Goal: Information Seeking & Learning: Learn about a topic

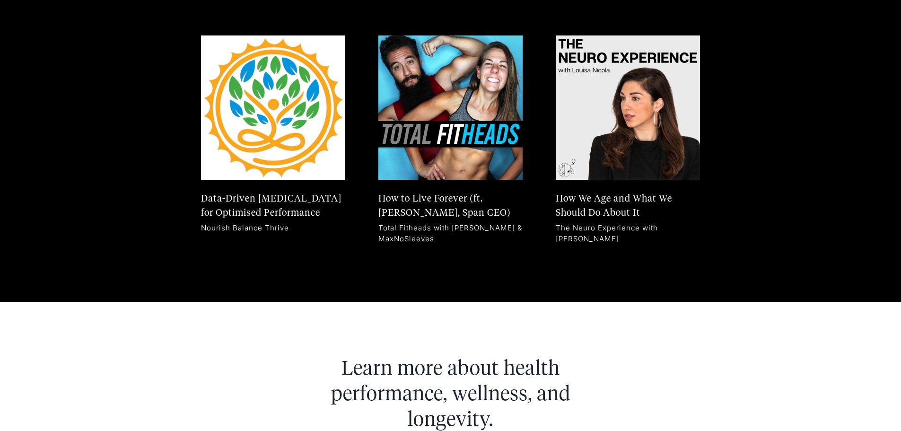
scroll to position [5134, 0]
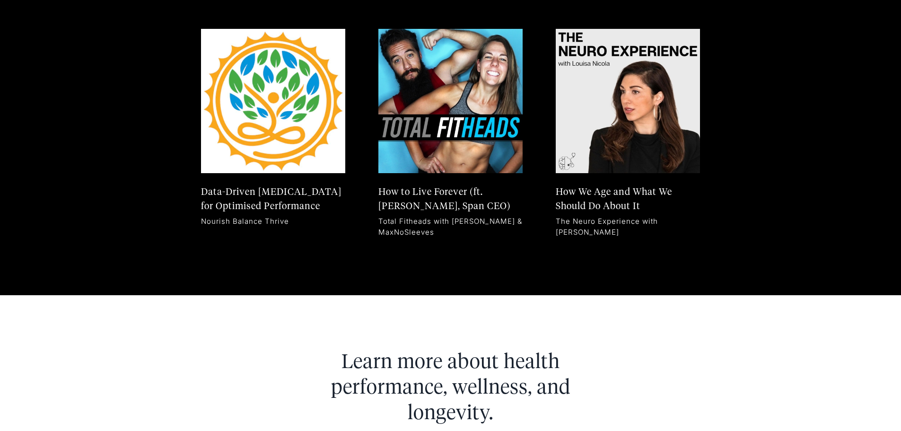
drag, startPoint x: 897, startPoint y: 379, endPoint x: 897, endPoint y: 384, distance: 4.8
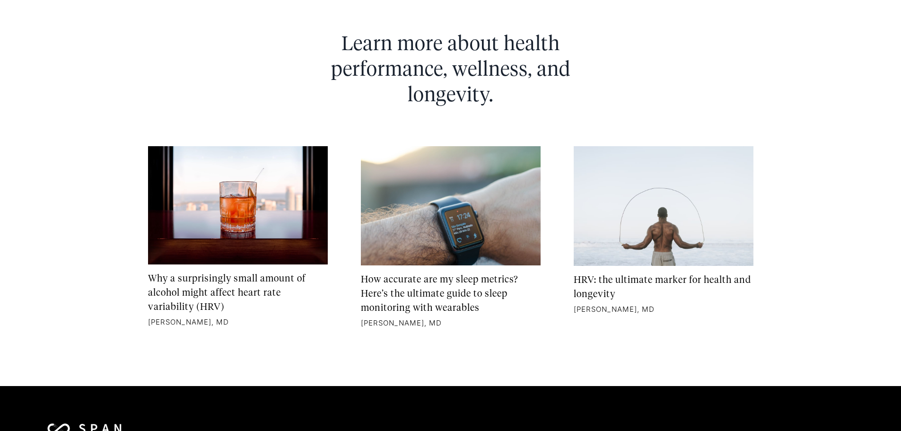
scroll to position [5362, 0]
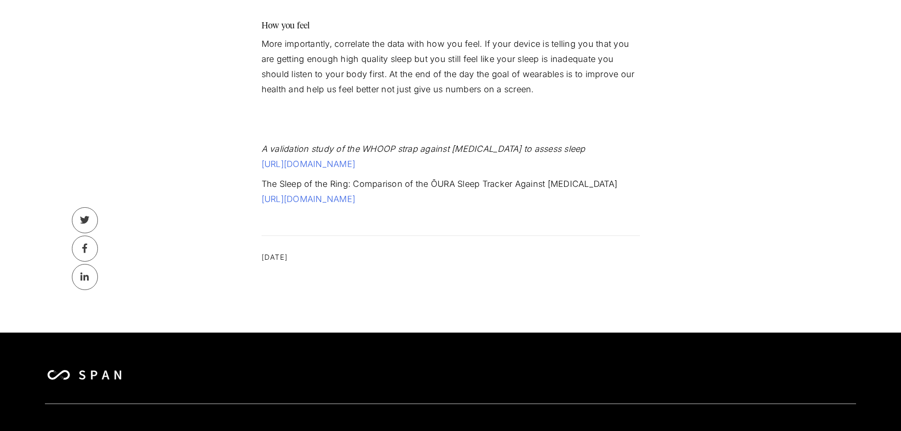
scroll to position [1830, 0]
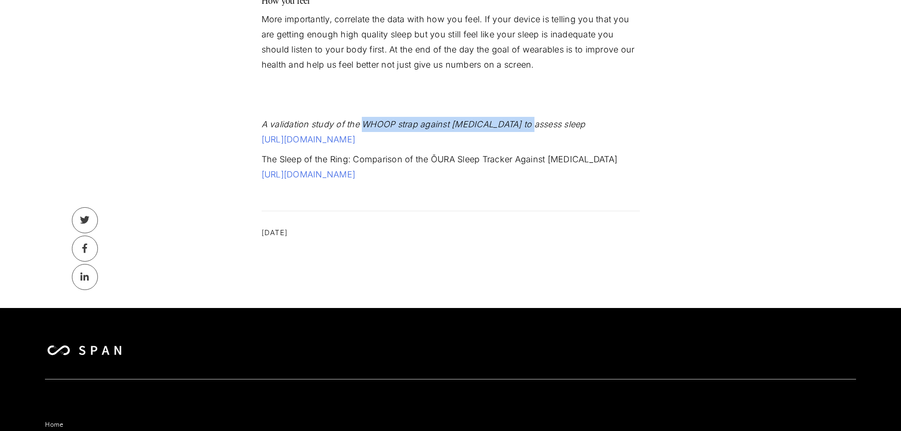
drag, startPoint x: 362, startPoint y: 128, endPoint x: 536, endPoint y: 130, distance: 173.5
click at [536, 130] on p "A validation study of the WHOOP strap against polysomnography to assess sleep h…" at bounding box center [450, 132] width 378 height 30
drag, startPoint x: 537, startPoint y: 130, endPoint x: 545, endPoint y: 130, distance: 7.1
click at [545, 130] on p "A validation study of the WHOOP strap against polysomnography to assess sleep h…" at bounding box center [450, 132] width 378 height 30
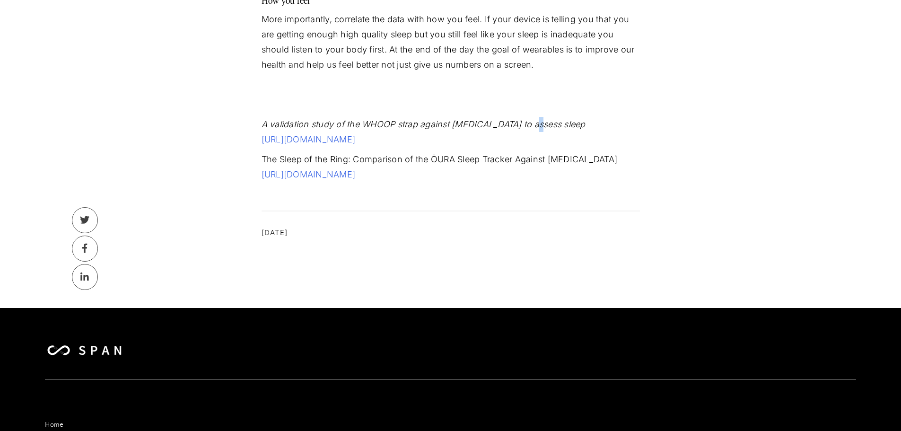
click at [545, 130] on p "A validation study of the WHOOP strap against polysomnography to assess sleep h…" at bounding box center [450, 132] width 378 height 30
drag, startPoint x: 315, startPoint y: 163, endPoint x: 336, endPoint y: 162, distance: 20.8
click at [335, 163] on p "The Sleep of the Ring: Comparison of the ŌURA Sleep Tracker Against Polysomnogr…" at bounding box center [450, 167] width 378 height 30
click at [336, 162] on p "The Sleep of the Ring: Comparison of the ŌURA Sleep Tracker Against Polysomnogr…" at bounding box center [450, 167] width 378 height 30
click at [338, 171] on link "‍ https://www.tandfonline.com/doi/full/10.1080/15402002.2017.1300587?src=recsys&" at bounding box center [308, 174] width 94 height 10
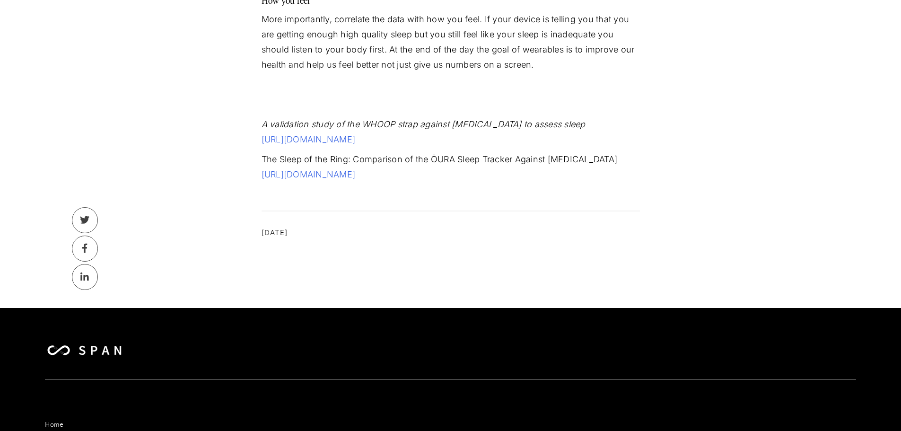
click at [53, 350] on img at bounding box center [84, 350] width 79 height 13
click at [104, 344] on img at bounding box center [84, 350] width 79 height 13
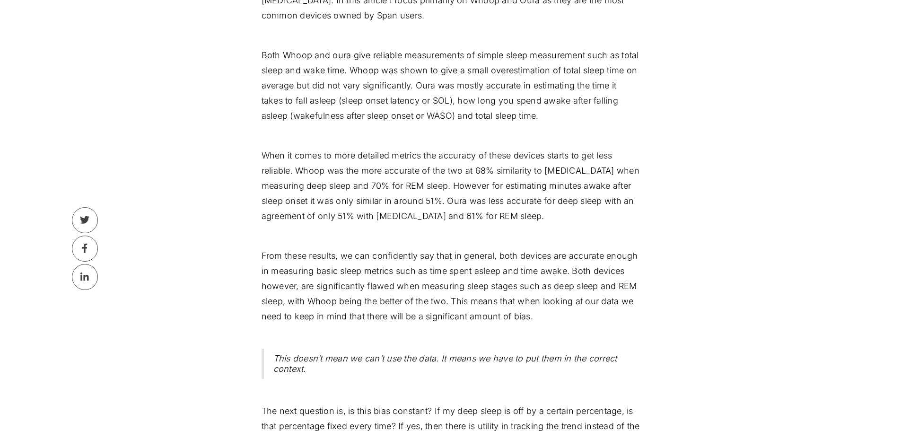
scroll to position [0, 0]
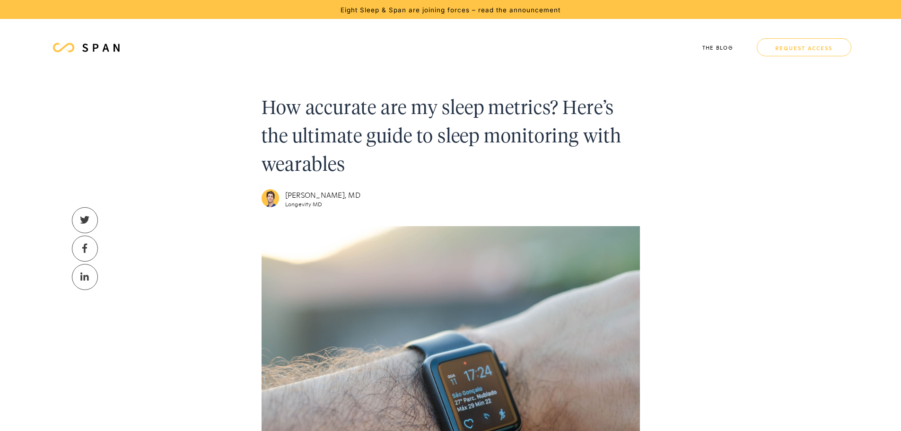
click at [66, 43] on img at bounding box center [64, 48] width 28 height 28
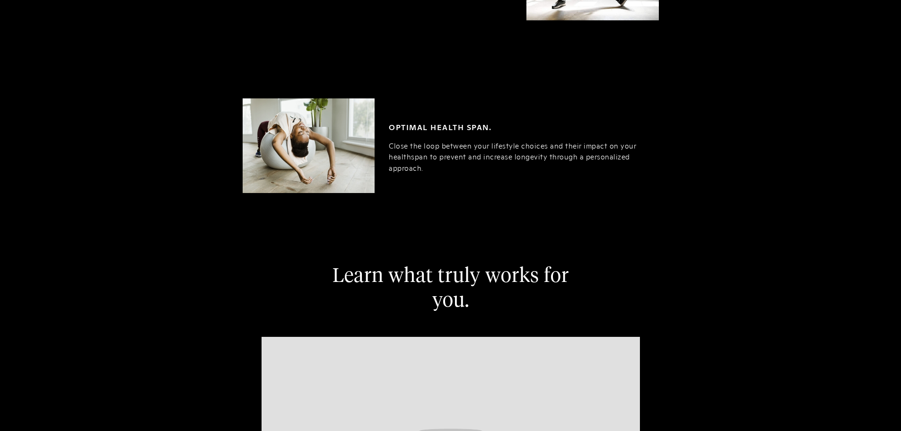
scroll to position [2227, 0]
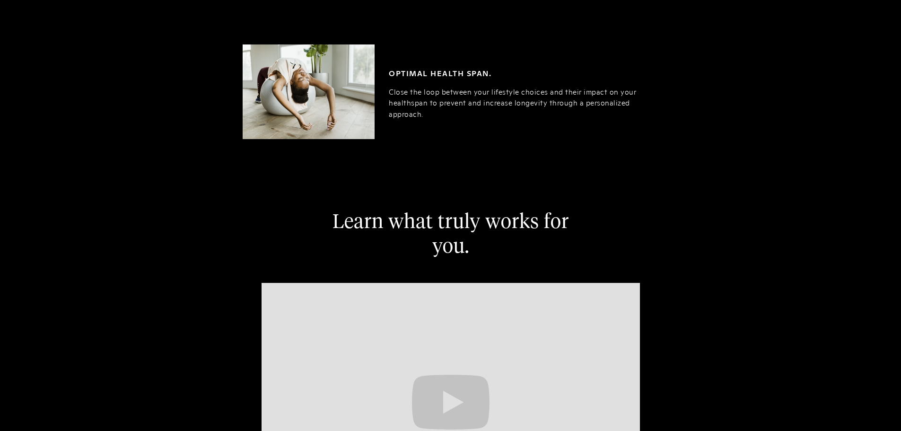
drag, startPoint x: 907, startPoint y: 73, endPoint x: 899, endPoint y: 231, distance: 157.6
